Goal: Task Accomplishment & Management: Manage account settings

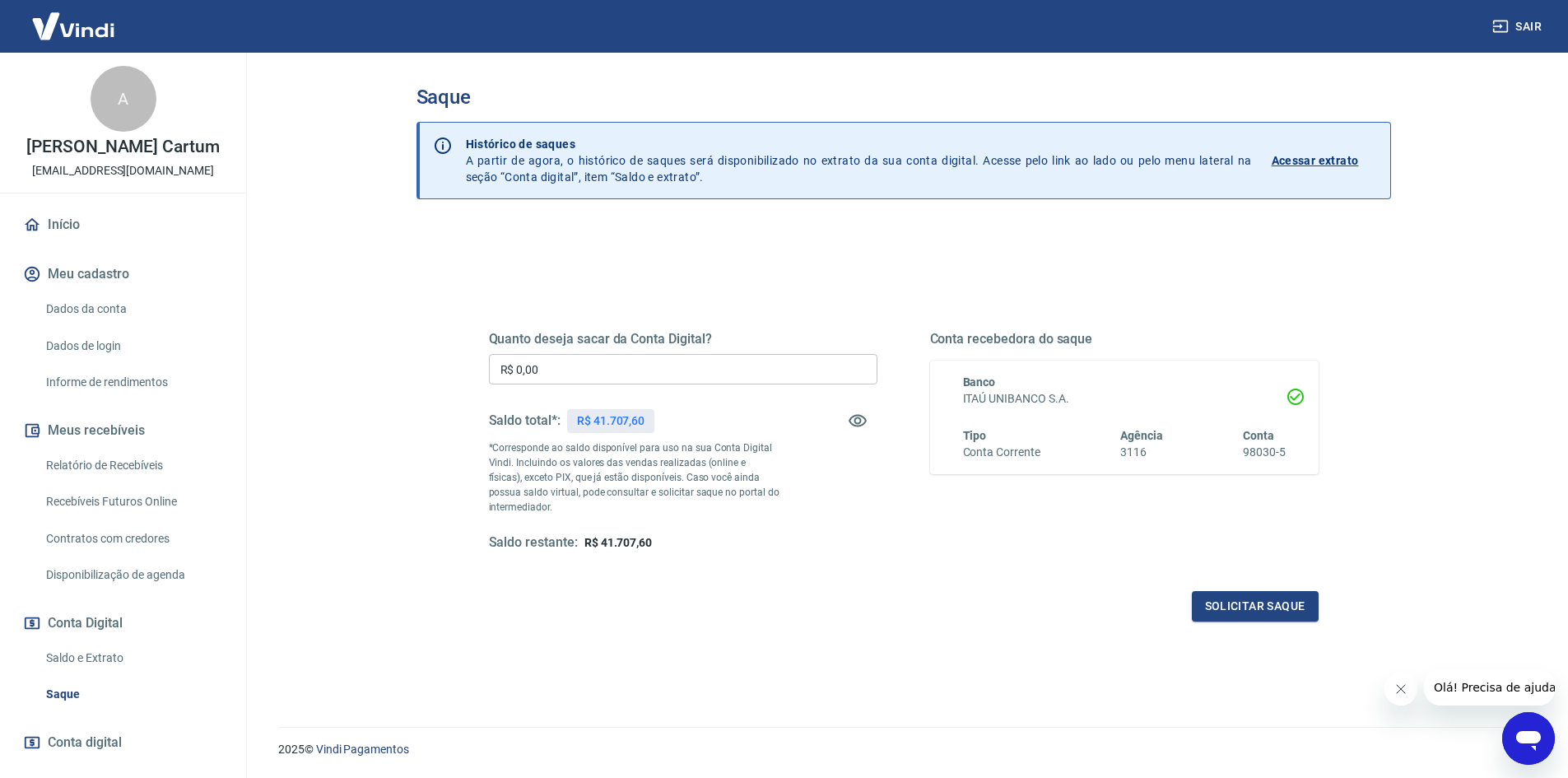
click at [696, 369] on input "R$ 0,00" at bounding box center [683, 369] width 389 height 31
type input "R$ 41.000,00"
click at [1300, 594] on button "Solicitar saque" at bounding box center [1255, 606] width 126 height 31
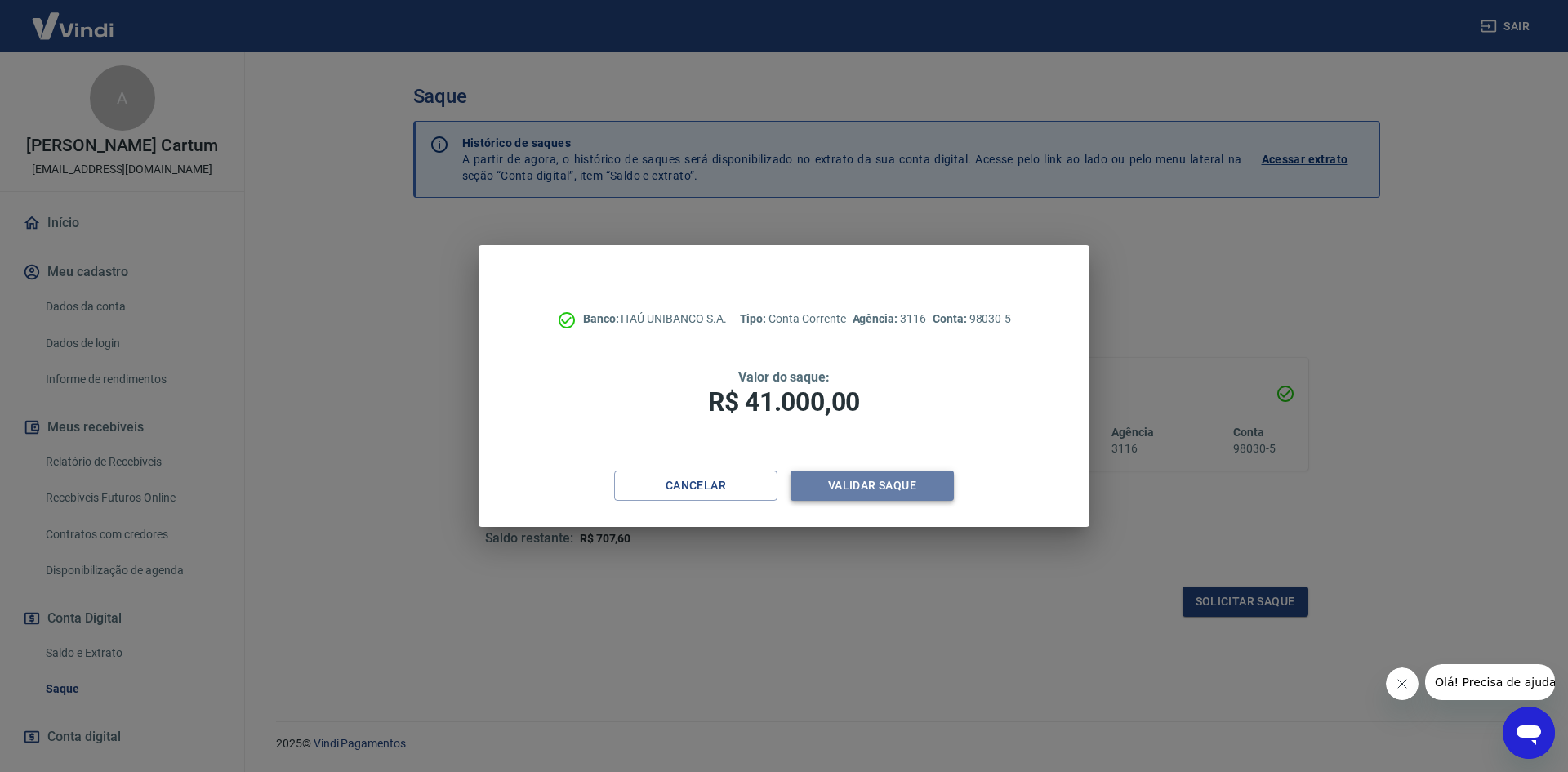
click at [884, 483] on button "Validar saque" at bounding box center [872, 485] width 164 height 30
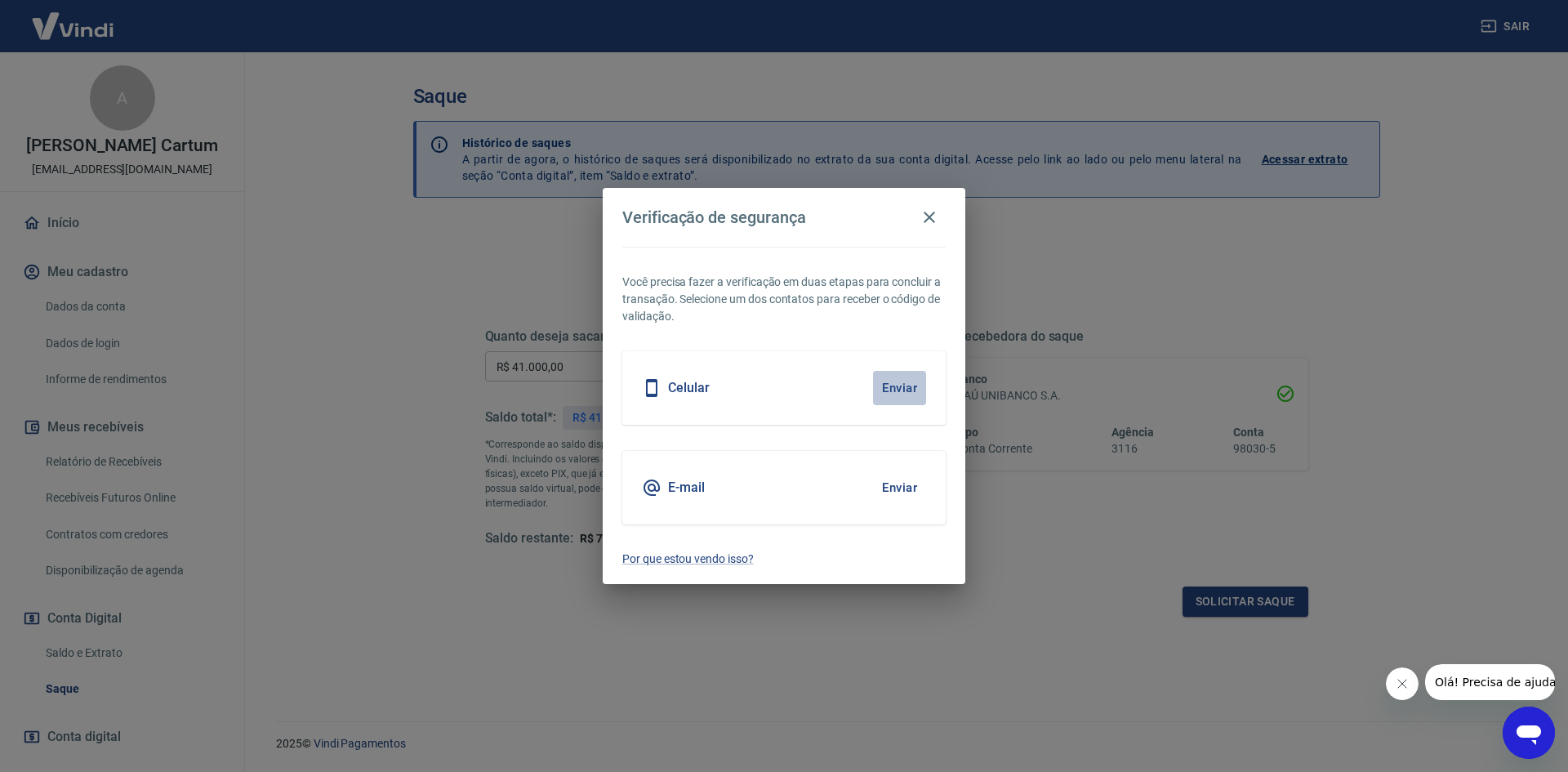
click at [911, 397] on button "Enviar" at bounding box center [899, 388] width 53 height 34
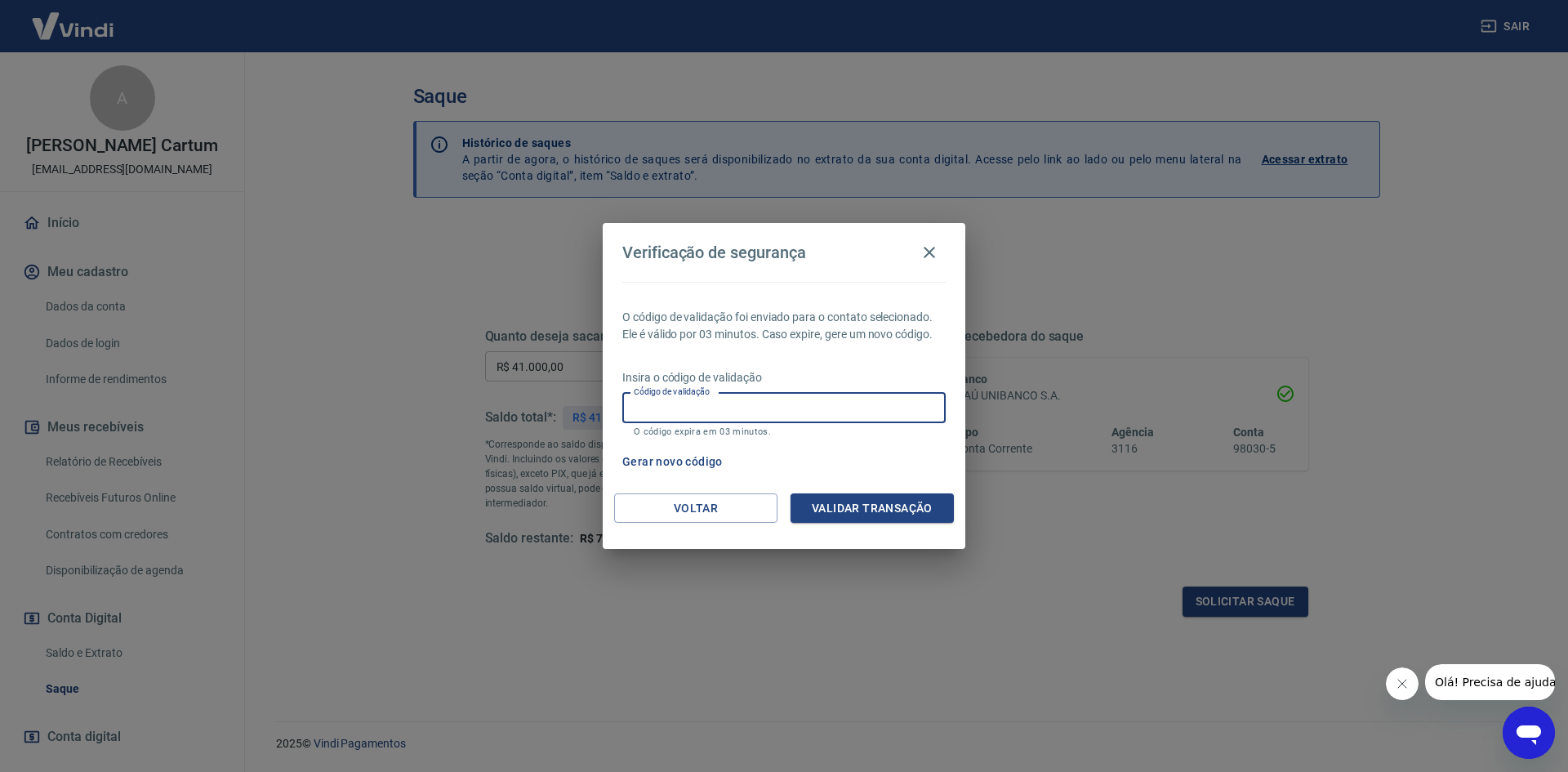
click at [829, 411] on input "Código de validação" at bounding box center [784, 408] width 323 height 30
type input "896462"
click at [892, 512] on button "Validar transação" at bounding box center [872, 508] width 164 height 30
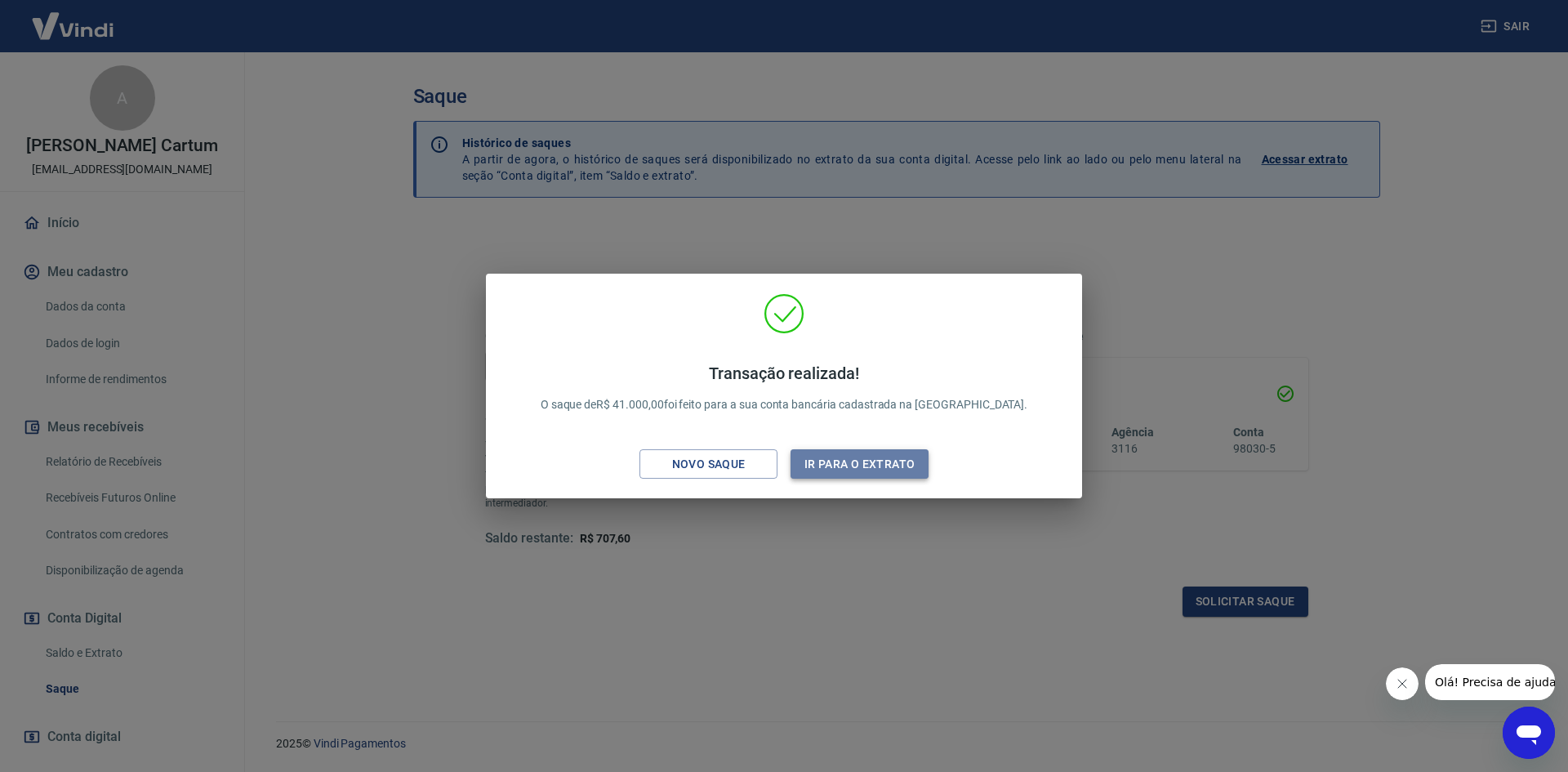
click at [836, 466] on button "Ir para o extrato" at bounding box center [859, 464] width 138 height 30
